Goal: Find specific page/section: Find specific page/section

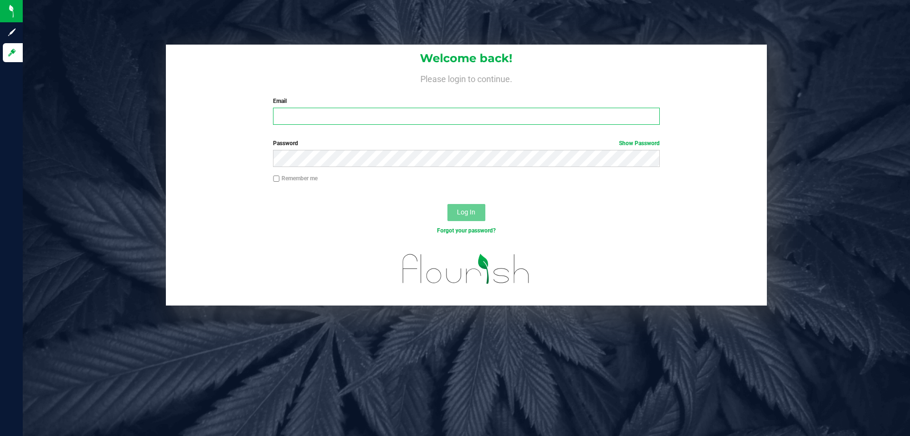
click at [321, 122] on input "Email" at bounding box center [466, 116] width 386 height 17
type input "[EMAIL_ADDRESS][DOMAIN_NAME]"
click at [447, 204] on button "Log In" at bounding box center [466, 212] width 38 height 17
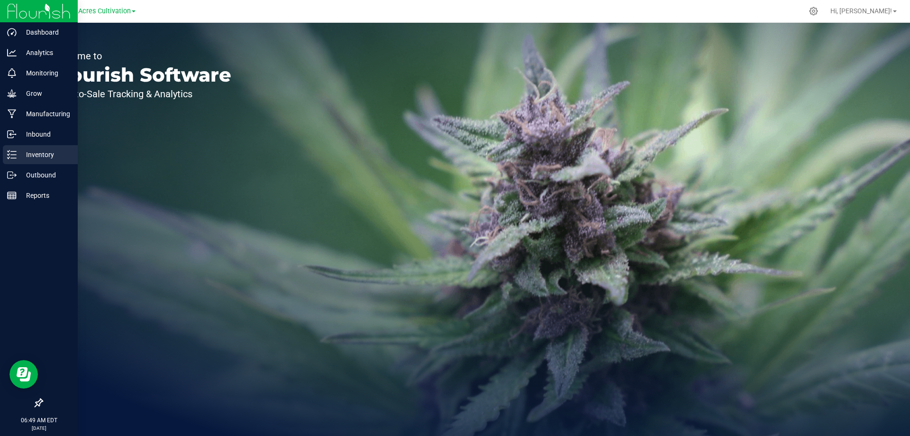
click at [29, 152] on p "Inventory" at bounding box center [45, 154] width 57 height 11
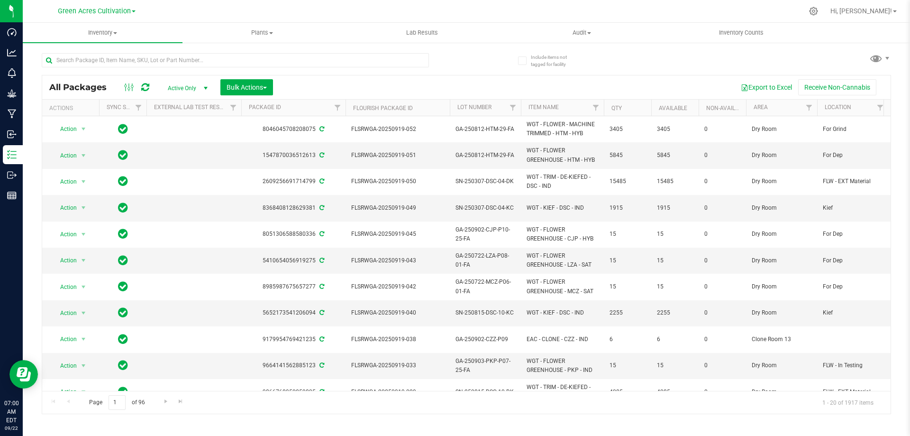
click at [451, 66] on div at bounding box center [254, 60] width 425 height 30
click at [457, 63] on div at bounding box center [254, 60] width 425 height 30
click at [382, 61] on input "text" at bounding box center [235, 60] width 387 height 14
click at [455, 60] on div at bounding box center [254, 60] width 425 height 30
click at [247, 58] on input "text" at bounding box center [235, 60] width 387 height 14
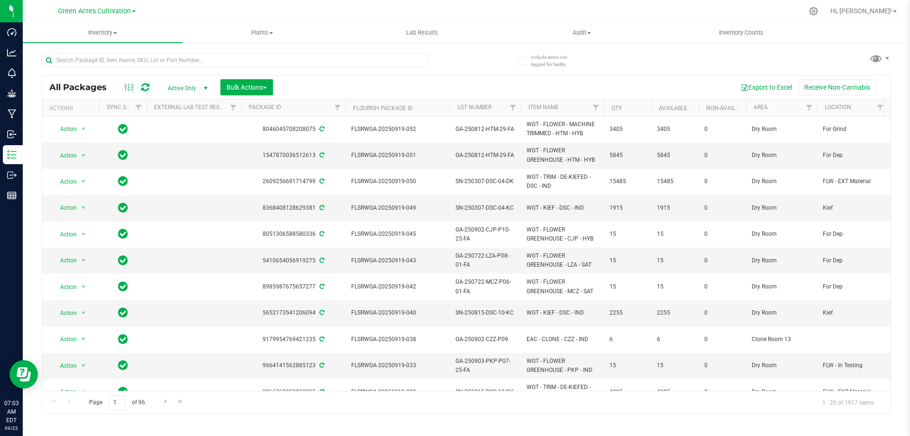
click at [451, 53] on div at bounding box center [254, 60] width 425 height 30
click at [246, 58] on input "text" at bounding box center [235, 60] width 387 height 14
click at [454, 56] on div at bounding box center [254, 60] width 425 height 30
click at [293, 57] on input "text" at bounding box center [235, 60] width 387 height 14
click at [460, 63] on div at bounding box center [254, 60] width 425 height 30
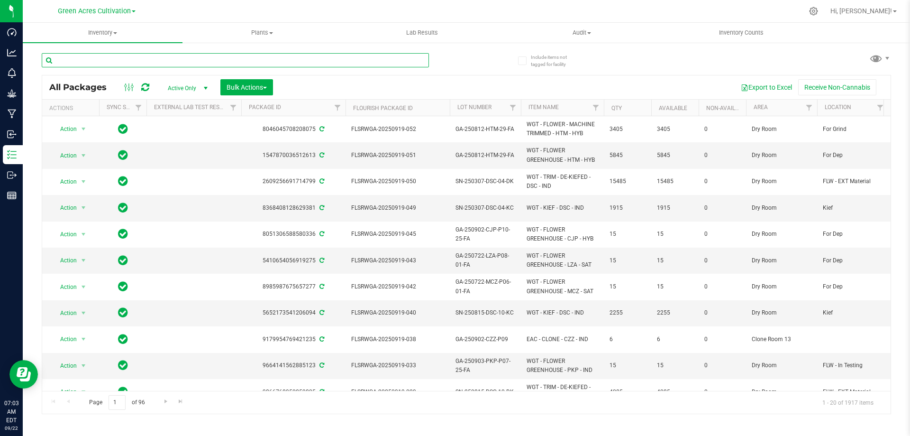
click at [282, 58] on input "text" at bounding box center [235, 60] width 387 height 14
click at [474, 55] on div "All Packages Active Only Active Only Lab Samples Locked All External Internal B…" at bounding box center [466, 229] width 849 height 370
click at [342, 63] on input "text" at bounding box center [235, 60] width 387 height 14
click at [449, 62] on div at bounding box center [254, 60] width 425 height 30
click at [445, 56] on div at bounding box center [254, 60] width 425 height 30
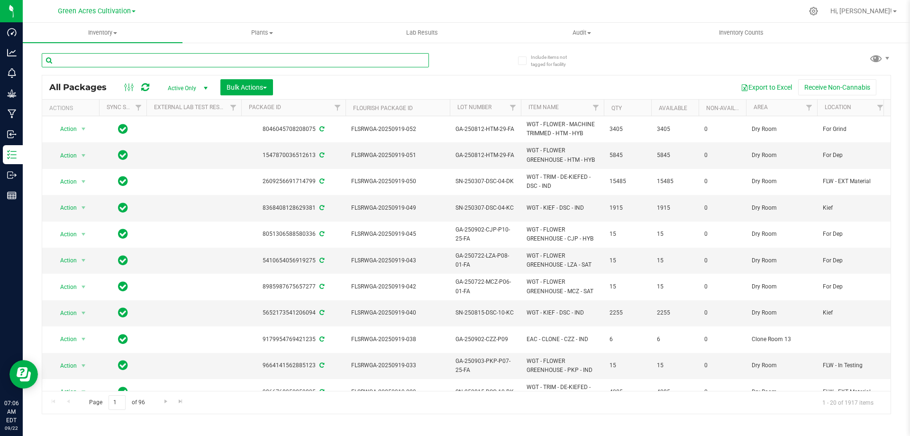
click at [378, 59] on input "text" at bounding box center [235, 60] width 387 height 14
click at [455, 66] on div at bounding box center [254, 60] width 425 height 30
click at [84, 62] on input "text" at bounding box center [235, 60] width 387 height 14
click at [474, 68] on div "All Packages Active Only Active Only Lab Samples Locked All External Internal B…" at bounding box center [466, 229] width 849 height 370
click at [482, 60] on div "All Packages Active Only Active Only Lab Samples Locked All External Internal B…" at bounding box center [466, 229] width 849 height 370
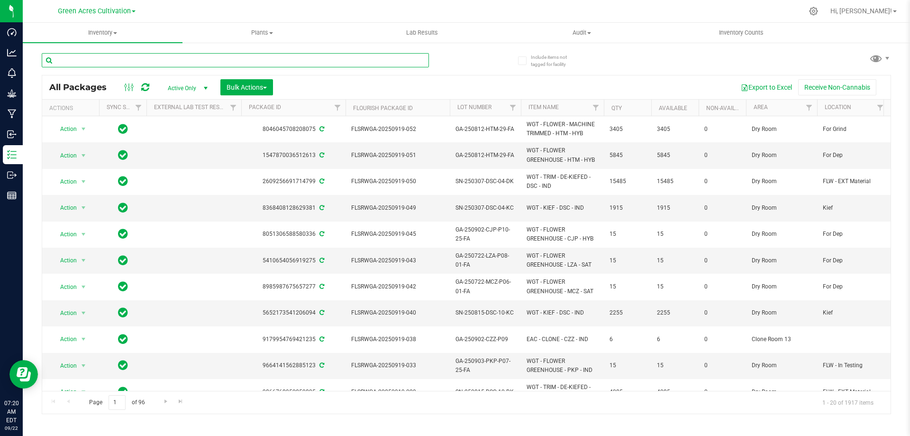
click at [211, 59] on input "text" at bounding box center [235, 60] width 387 height 14
click at [464, 63] on div at bounding box center [254, 60] width 425 height 30
click at [450, 67] on div at bounding box center [254, 60] width 425 height 30
click at [482, 56] on div "All Packages Active Only Active Only Lab Samples Locked All External Internal B…" at bounding box center [466, 229] width 849 height 370
click at [222, 56] on input "text" at bounding box center [235, 60] width 387 height 14
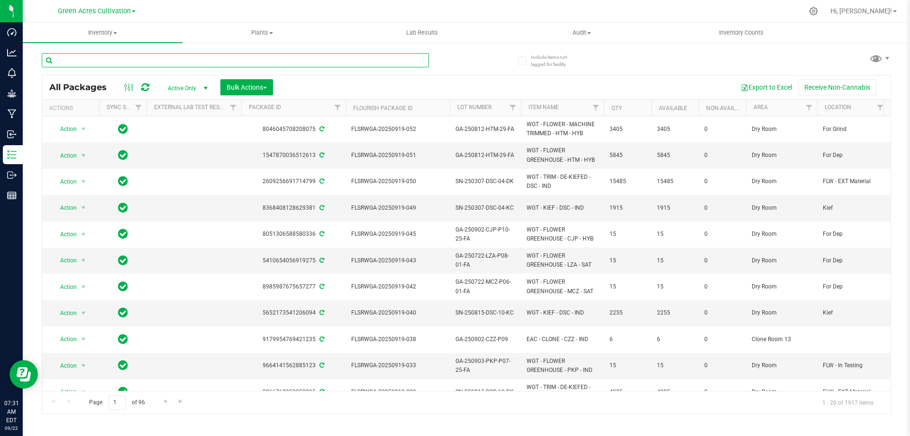
click at [147, 60] on input "text" at bounding box center [235, 60] width 387 height 14
click at [458, 73] on div at bounding box center [254, 60] width 425 height 30
click at [196, 59] on input "text" at bounding box center [235, 60] width 387 height 14
click at [462, 56] on div at bounding box center [254, 60] width 425 height 30
click at [487, 61] on div "All Packages Active Only Active Only Lab Samples Locked All External Internal B…" at bounding box center [466, 229] width 849 height 370
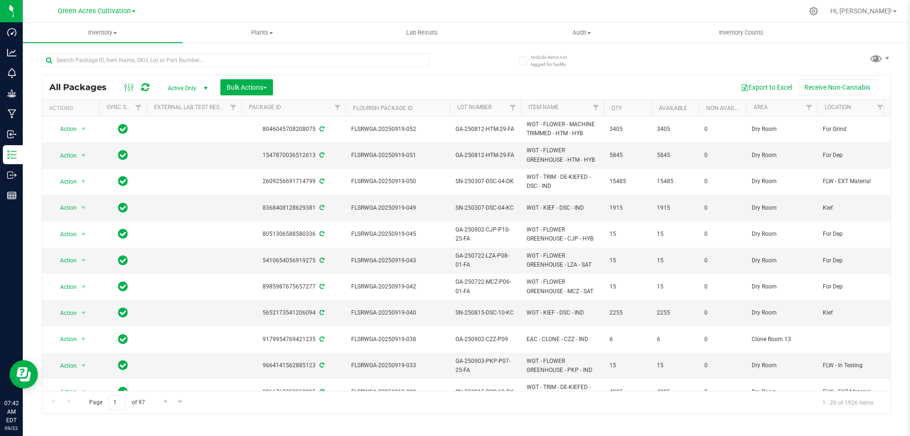
click at [904, 304] on div "Include items not tagged for facility All Packages Active Only Active Only Lab …" at bounding box center [466, 186] width 887 height 289
click at [901, 349] on div "Inventory All packages All inventory Waste log Create inventory Plants All plan…" at bounding box center [466, 229] width 887 height 413
click at [499, 56] on div "All Packages Active Only Active Only Lab Samples Locked All External Internal B…" at bounding box center [466, 229] width 849 height 370
click at [476, 60] on div "All Packages Active Only Active Only Lab Samples Locked All External Internal B…" at bounding box center [466, 229] width 849 height 370
click at [469, 69] on div "All Packages Active Only Active Only Lab Samples Locked All External Internal B…" at bounding box center [466, 229] width 849 height 370
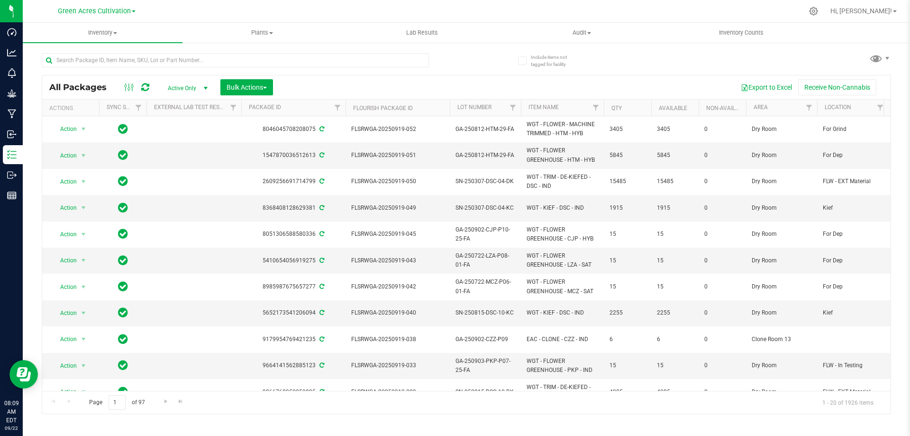
click at [470, 52] on div "All Packages Active Only Active Only Lab Samples Locked All External Internal B…" at bounding box center [466, 229] width 849 height 370
click at [453, 57] on div at bounding box center [254, 60] width 425 height 30
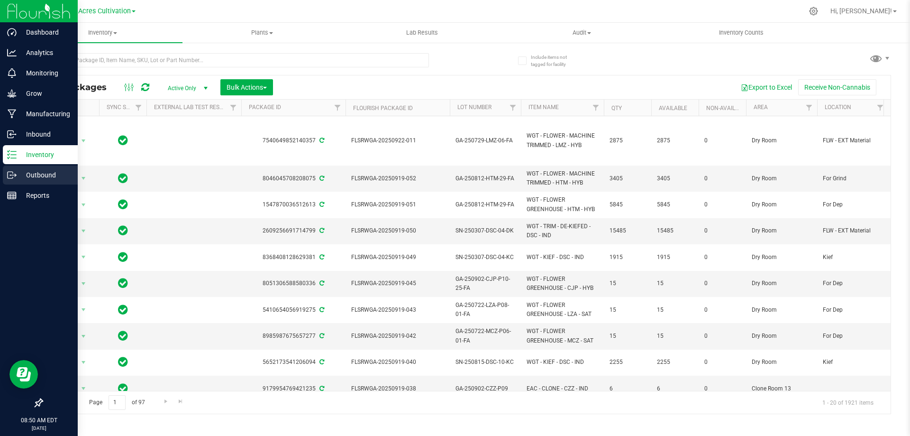
click at [29, 174] on p "Outbound" at bounding box center [45, 174] width 57 height 11
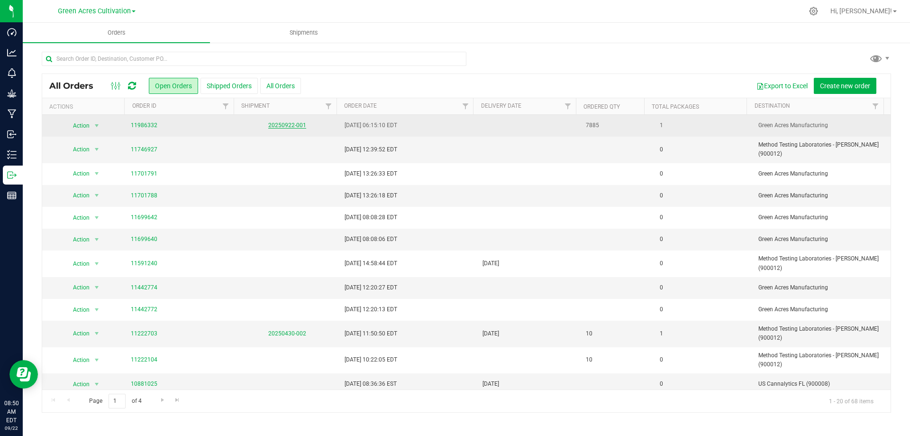
click at [298, 126] on link "20250922-001" at bounding box center [287, 125] width 38 height 7
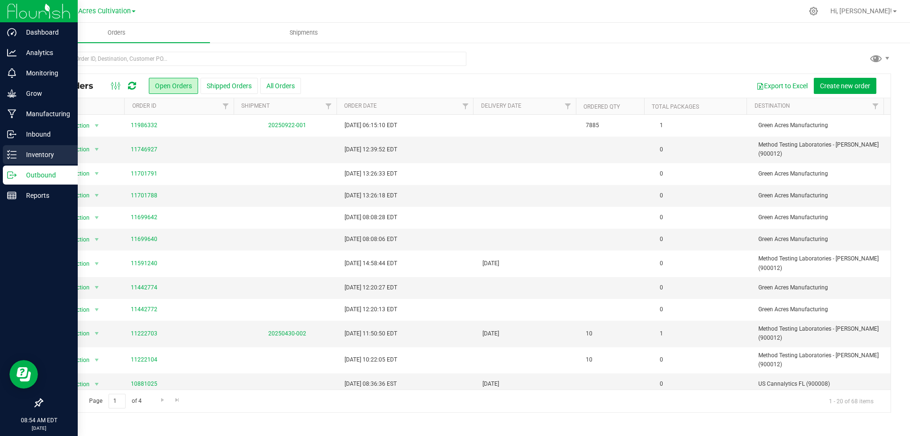
click at [29, 157] on p "Inventory" at bounding box center [45, 154] width 57 height 11
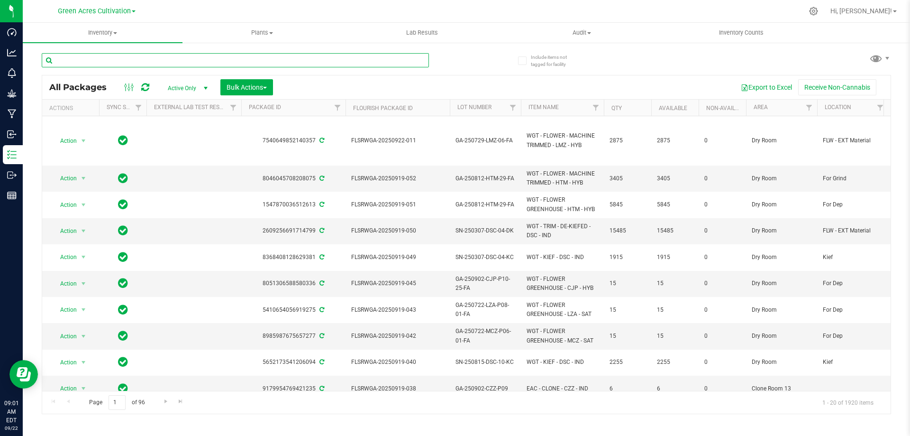
click at [110, 65] on input "text" at bounding box center [235, 60] width 387 height 14
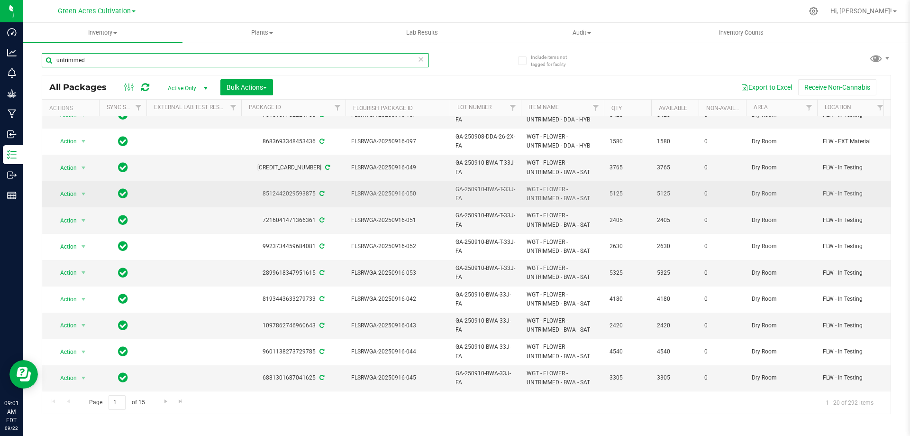
scroll to position [257, 0]
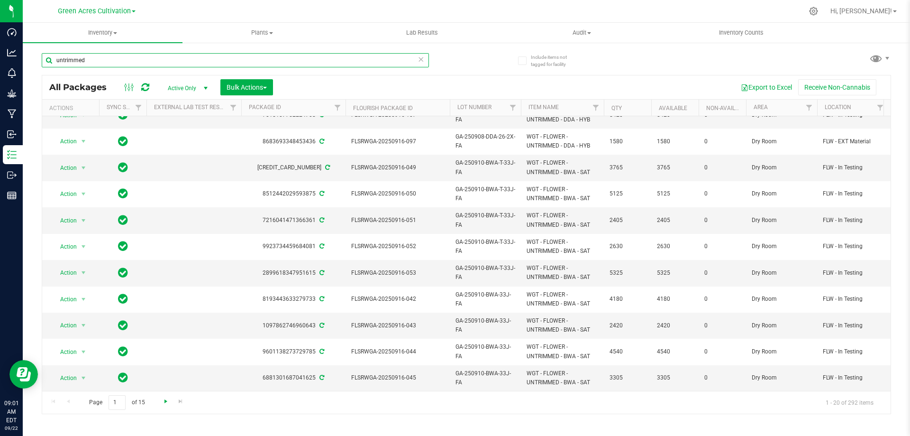
type input "untrimmed"
click at [169, 402] on span "Go to the next page" at bounding box center [166, 401] width 8 height 8
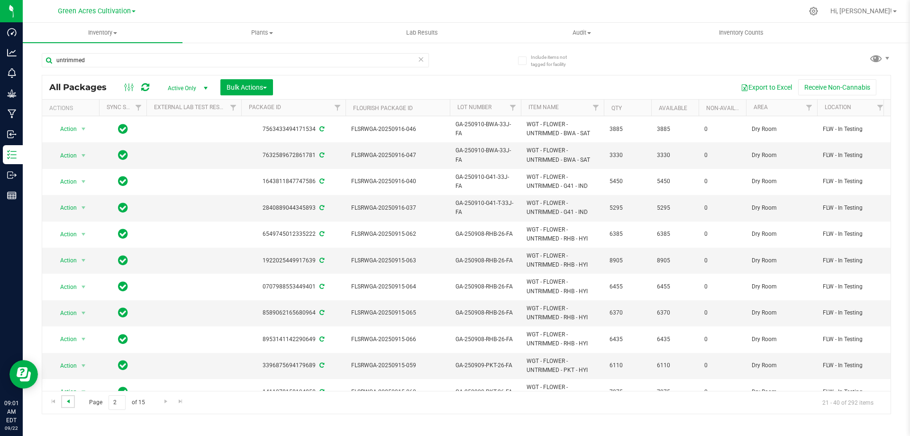
click at [70, 402] on span "Go to the previous page" at bounding box center [68, 401] width 8 height 8
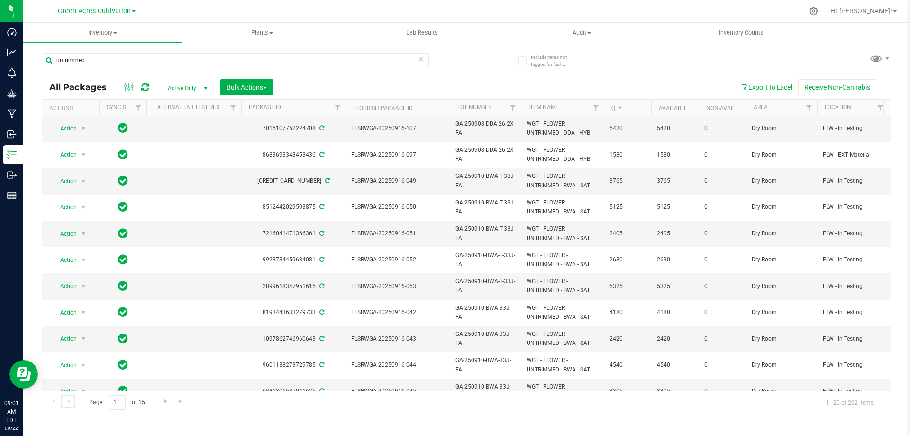
scroll to position [257, 0]
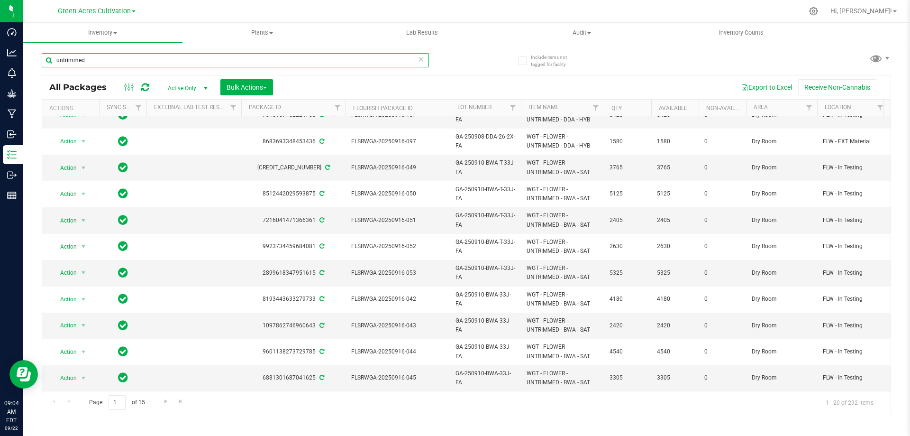
drag, startPoint x: 124, startPoint y: 61, endPoint x: 33, endPoint y: 53, distance: 91.3
click at [33, 53] on div "Include items not tagged for facility untrimmed All Packages Active Only Active…" at bounding box center [466, 186] width 887 height 289
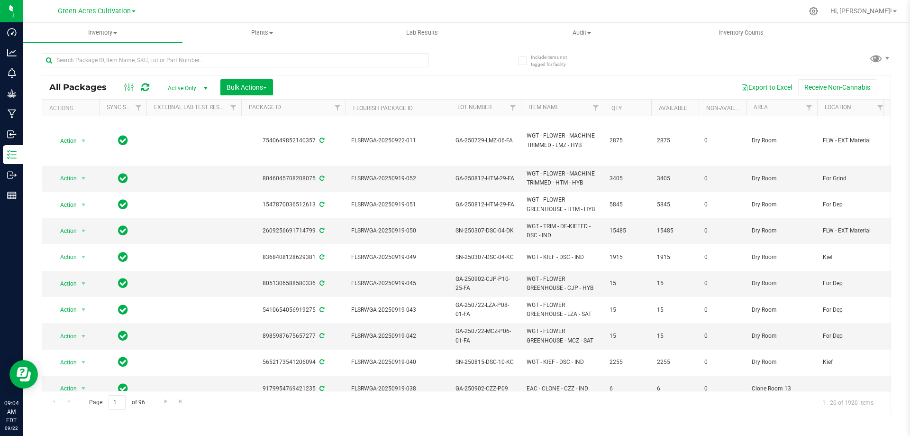
click at [477, 46] on div "All Packages Active Only Active Only Lab Samples Locked All External Internal B…" at bounding box center [466, 229] width 849 height 370
click at [471, 56] on div "All Packages Active Only Active Only Lab Samples Locked All External Internal B…" at bounding box center [466, 229] width 849 height 370
click at [83, 61] on input "text" at bounding box center [235, 60] width 387 height 14
click at [457, 55] on div at bounding box center [254, 60] width 425 height 30
click at [139, 61] on input "text" at bounding box center [235, 60] width 387 height 14
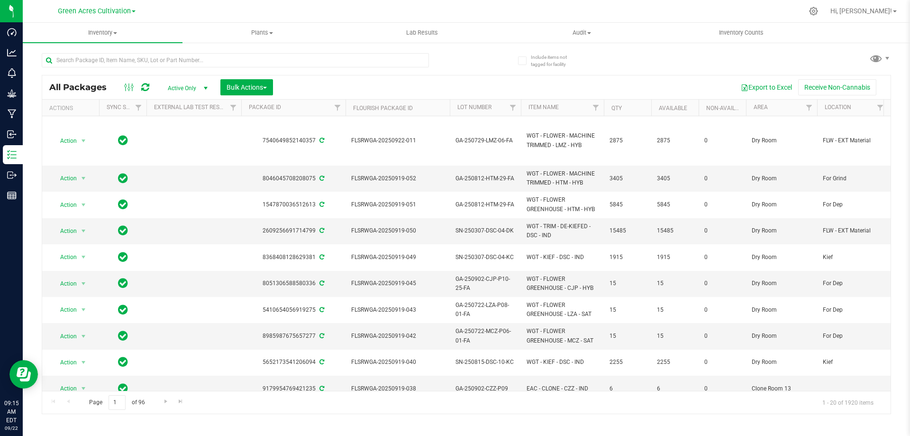
click at [471, 63] on div "All Packages Active Only Active Only Lab Samples Locked All External Internal B…" at bounding box center [466, 229] width 849 height 370
